Goal: Task Accomplishment & Management: Manage account settings

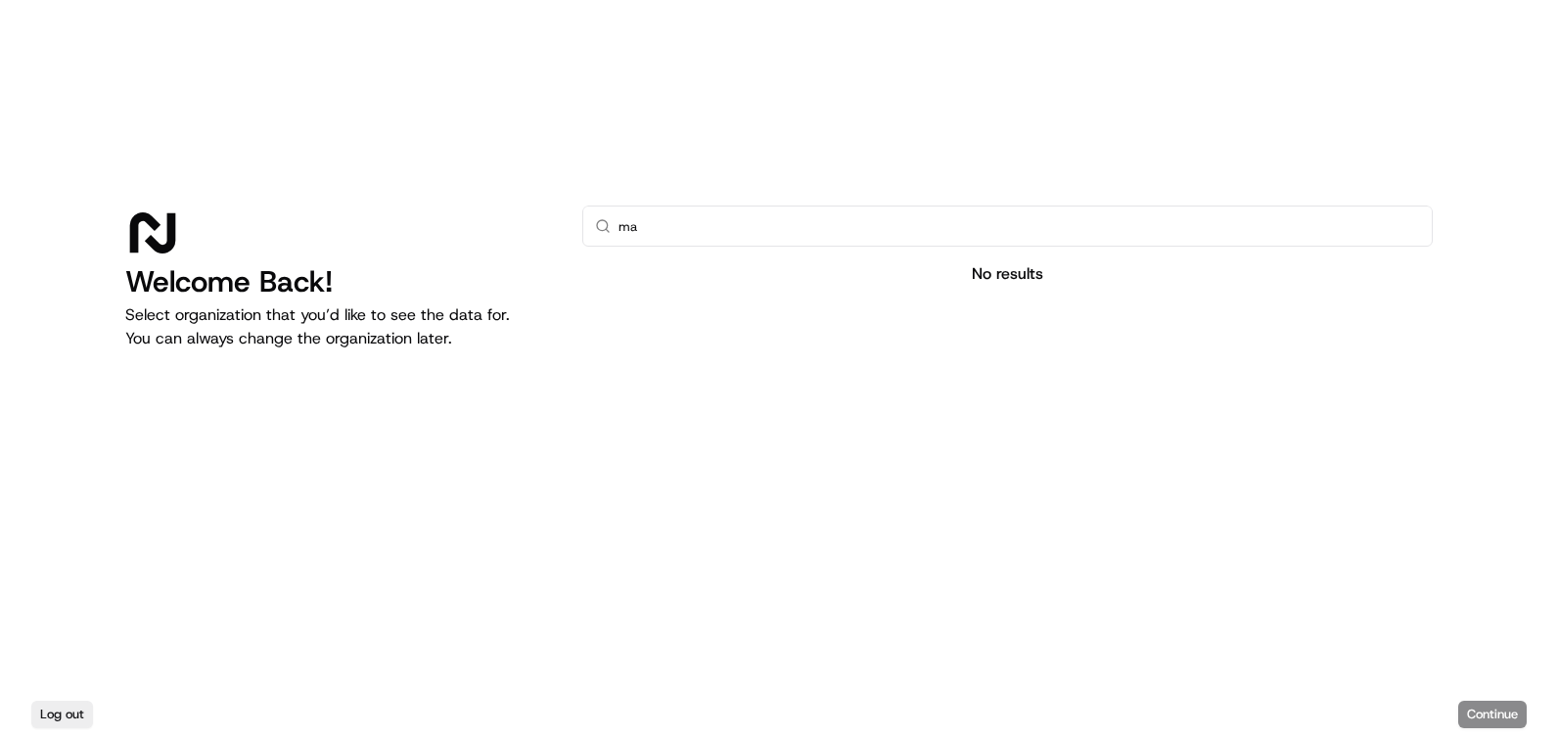
type input "m"
click at [72, 708] on button "Log out" at bounding box center [62, 714] width 62 height 27
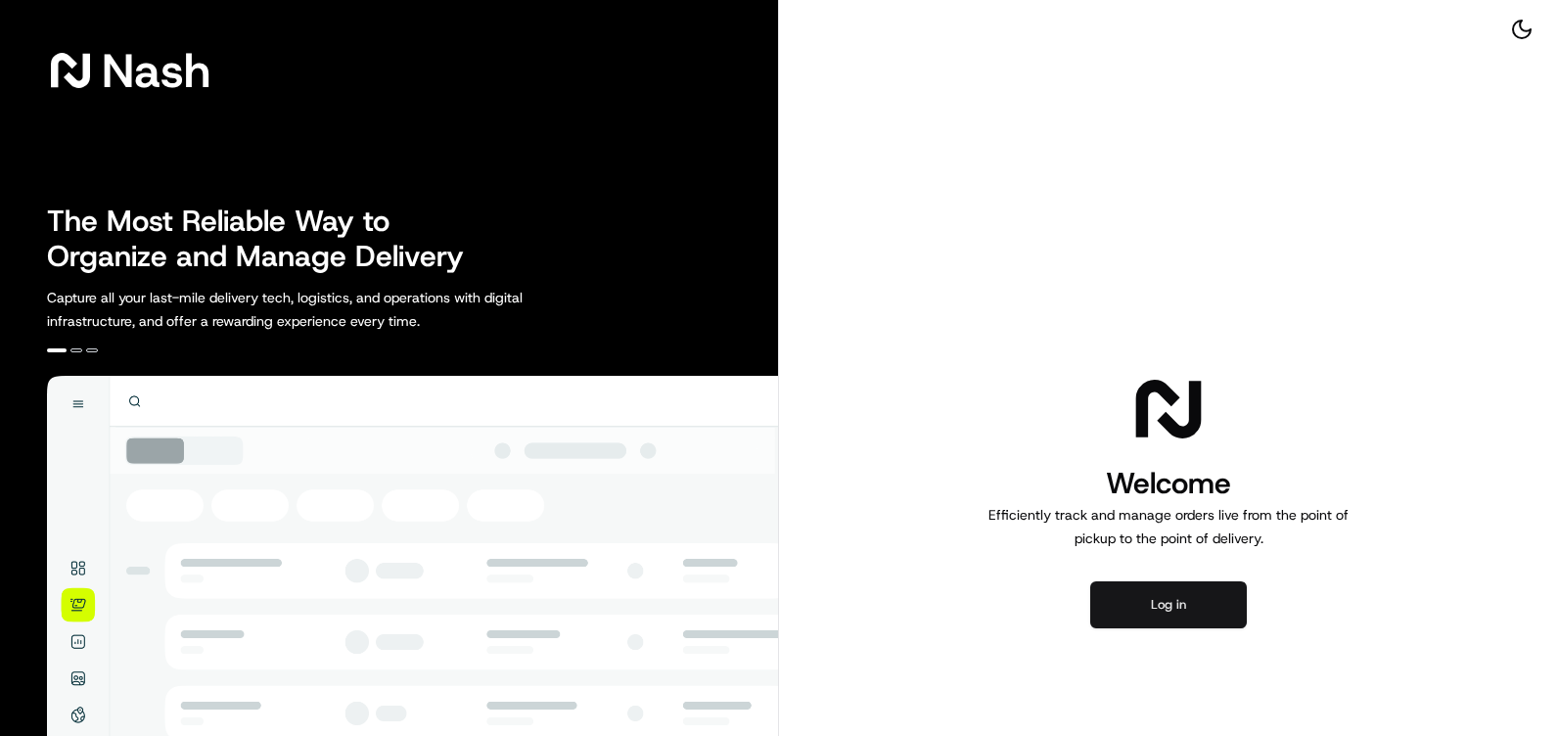
click at [1177, 599] on button "Log in" at bounding box center [1168, 604] width 157 height 47
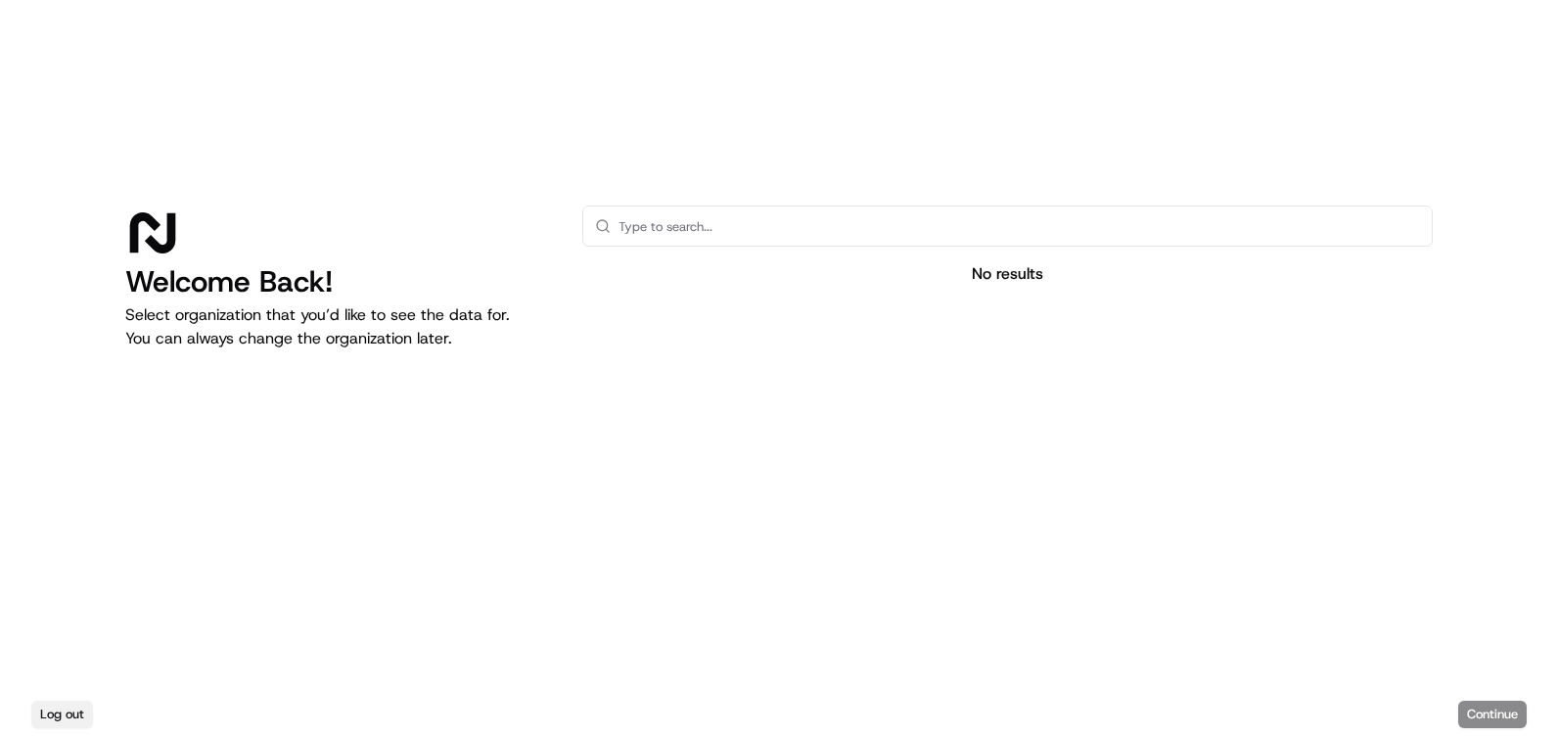
click at [70, 703] on button "Log out" at bounding box center [62, 714] width 62 height 27
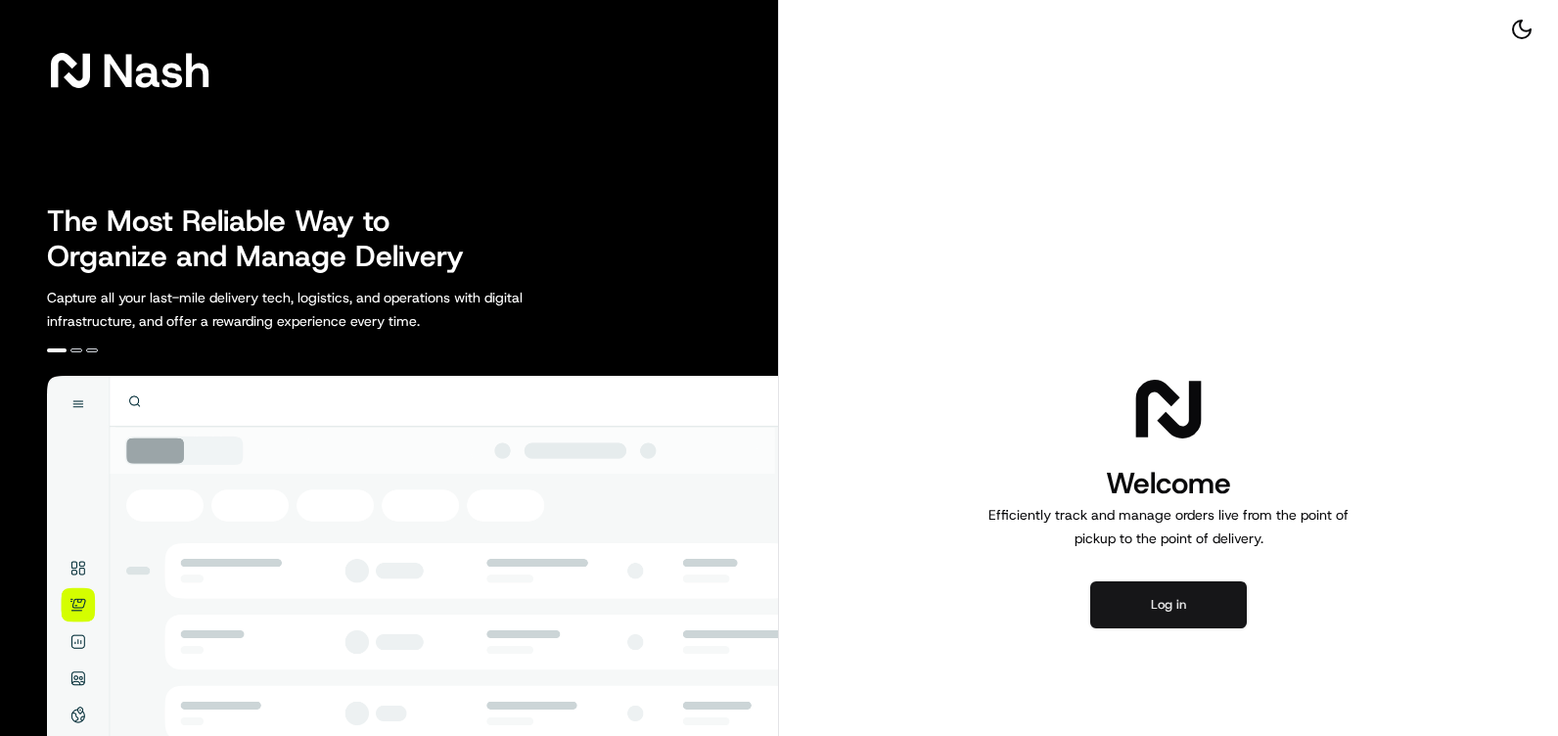
click at [1152, 600] on button "Log in" at bounding box center [1168, 604] width 157 height 47
